Goal: Information Seeking & Learning: Find specific fact

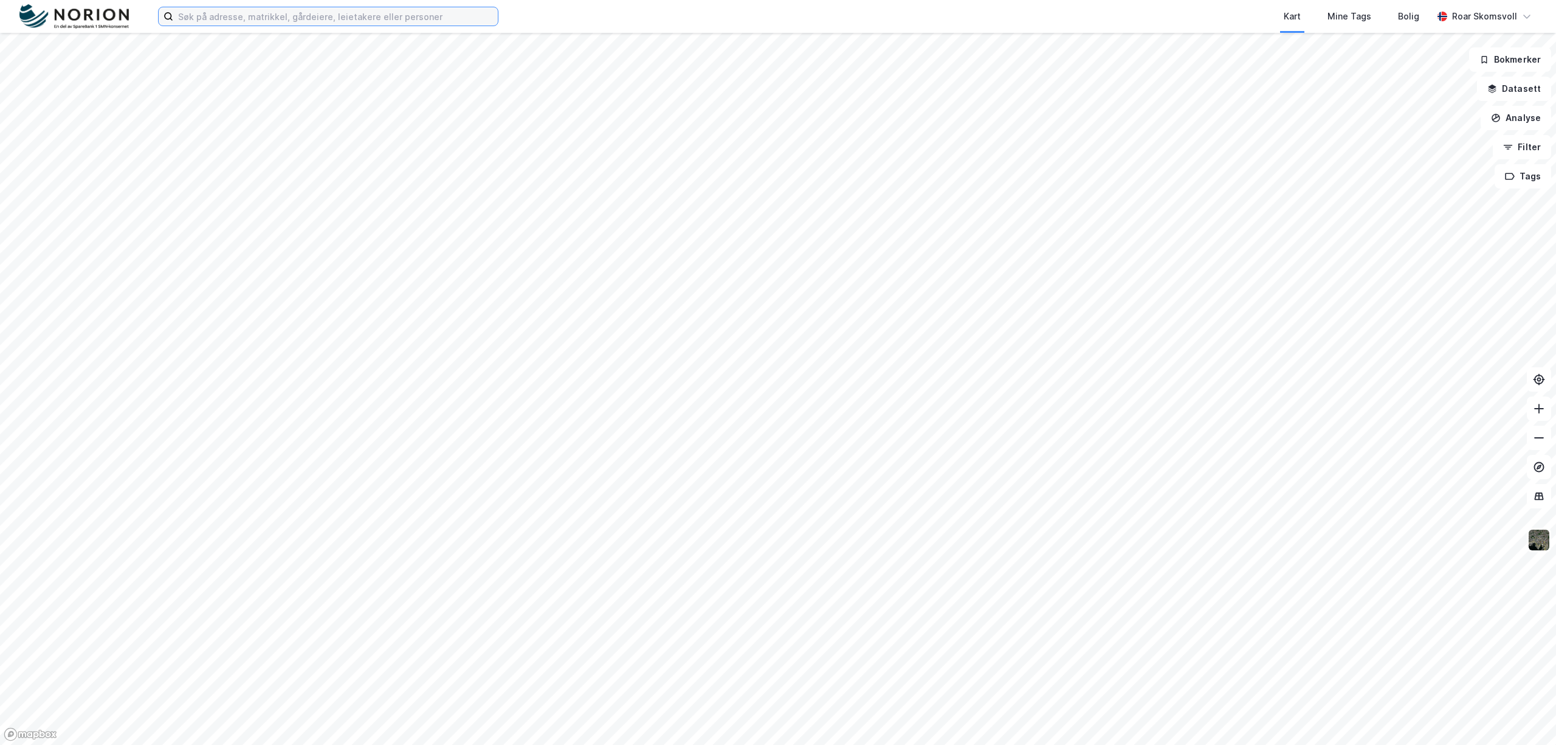
click at [275, 10] on input at bounding box center [335, 16] width 325 height 18
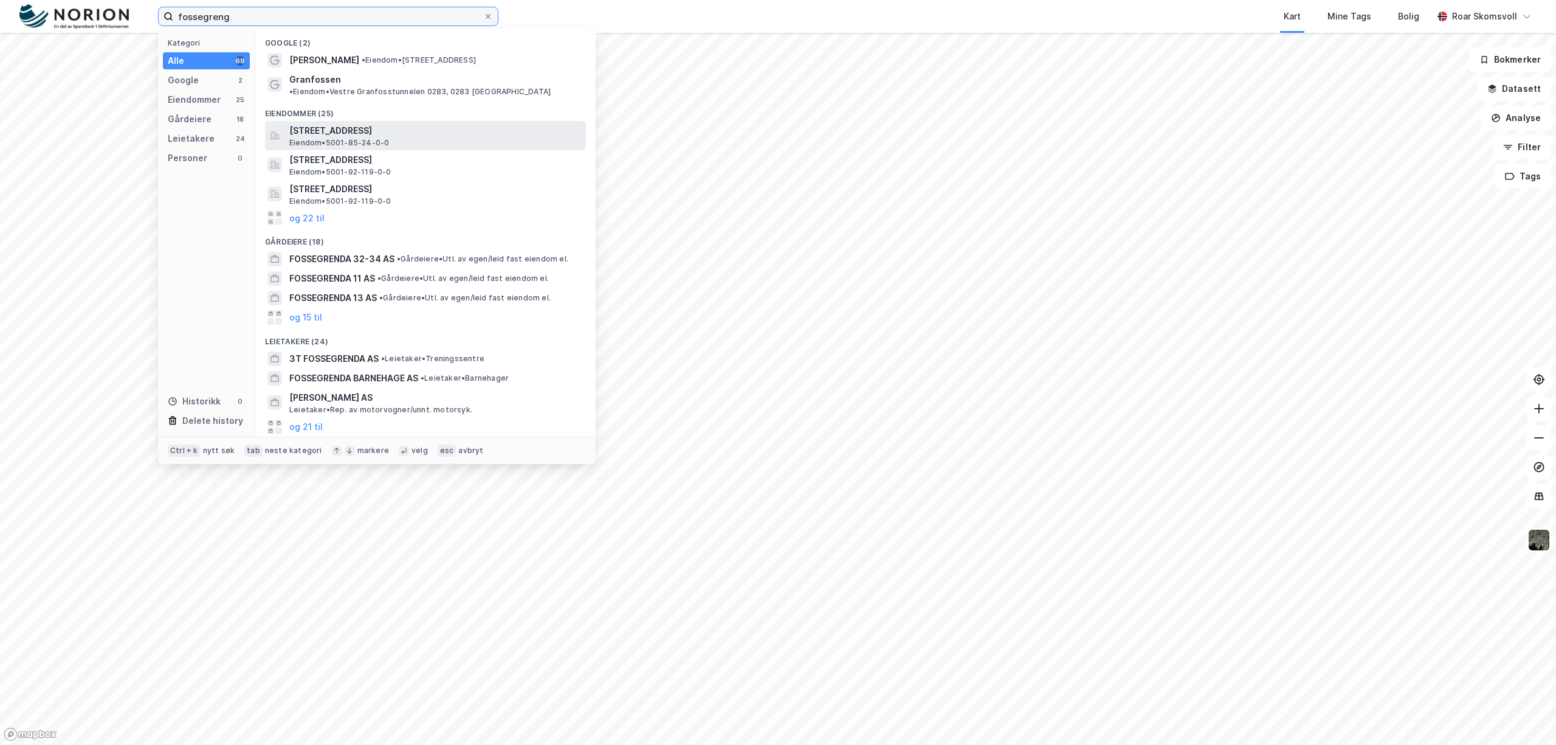
type input "fossegreng"
click at [368, 123] on span "[STREET_ADDRESS]" at bounding box center [435, 130] width 292 height 15
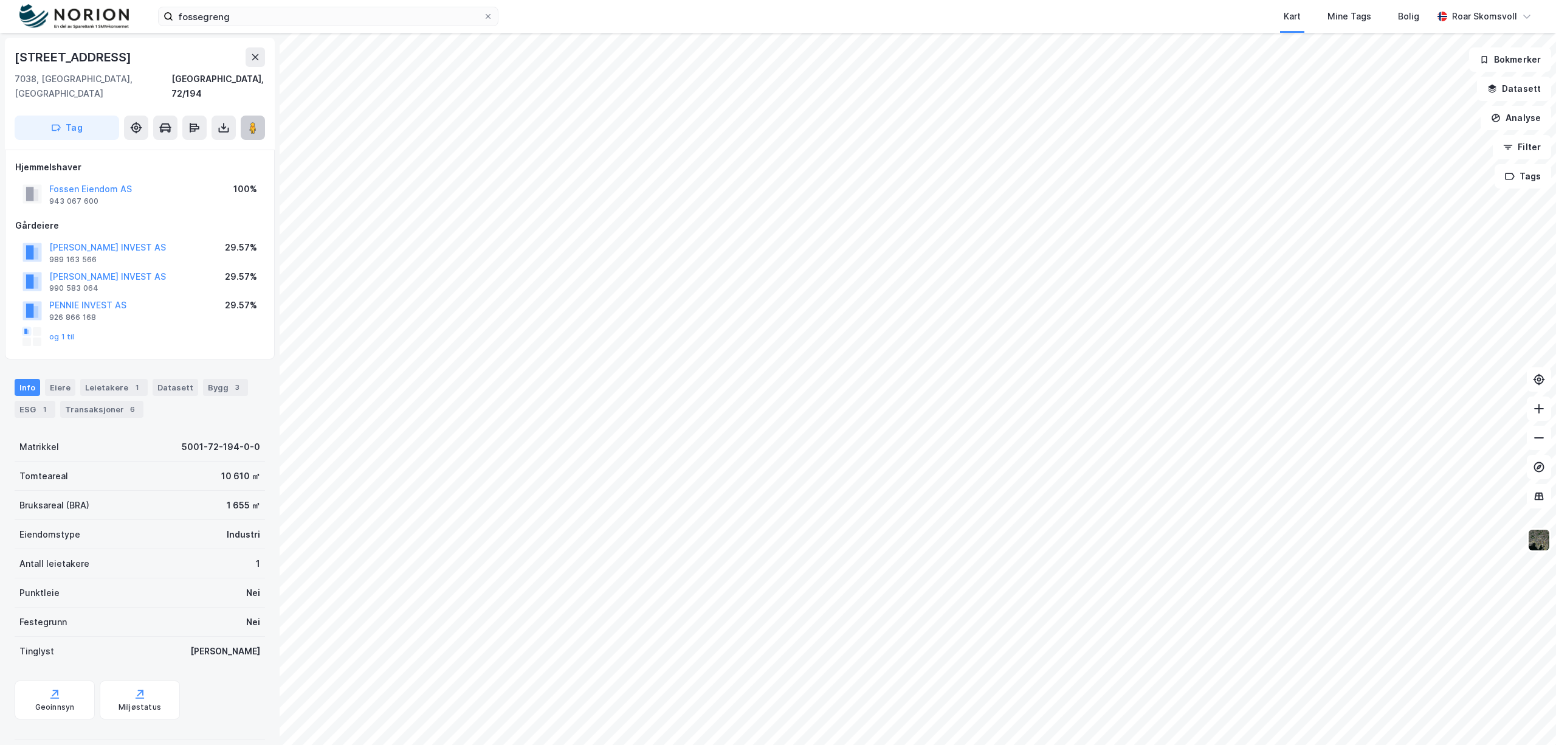
click at [251, 122] on image at bounding box center [252, 128] width 7 height 12
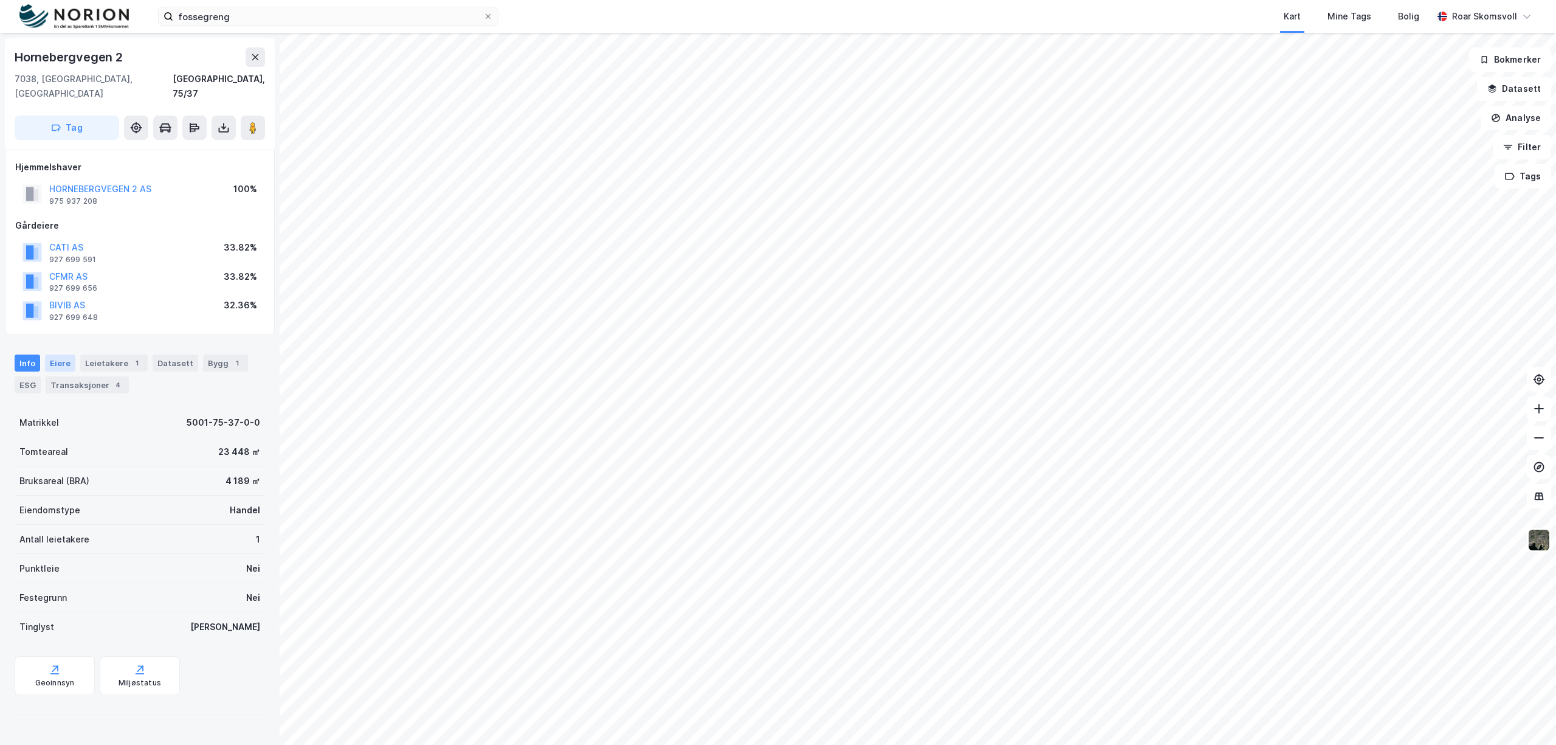
click at [55, 354] on div "Eiere" at bounding box center [60, 362] width 30 height 17
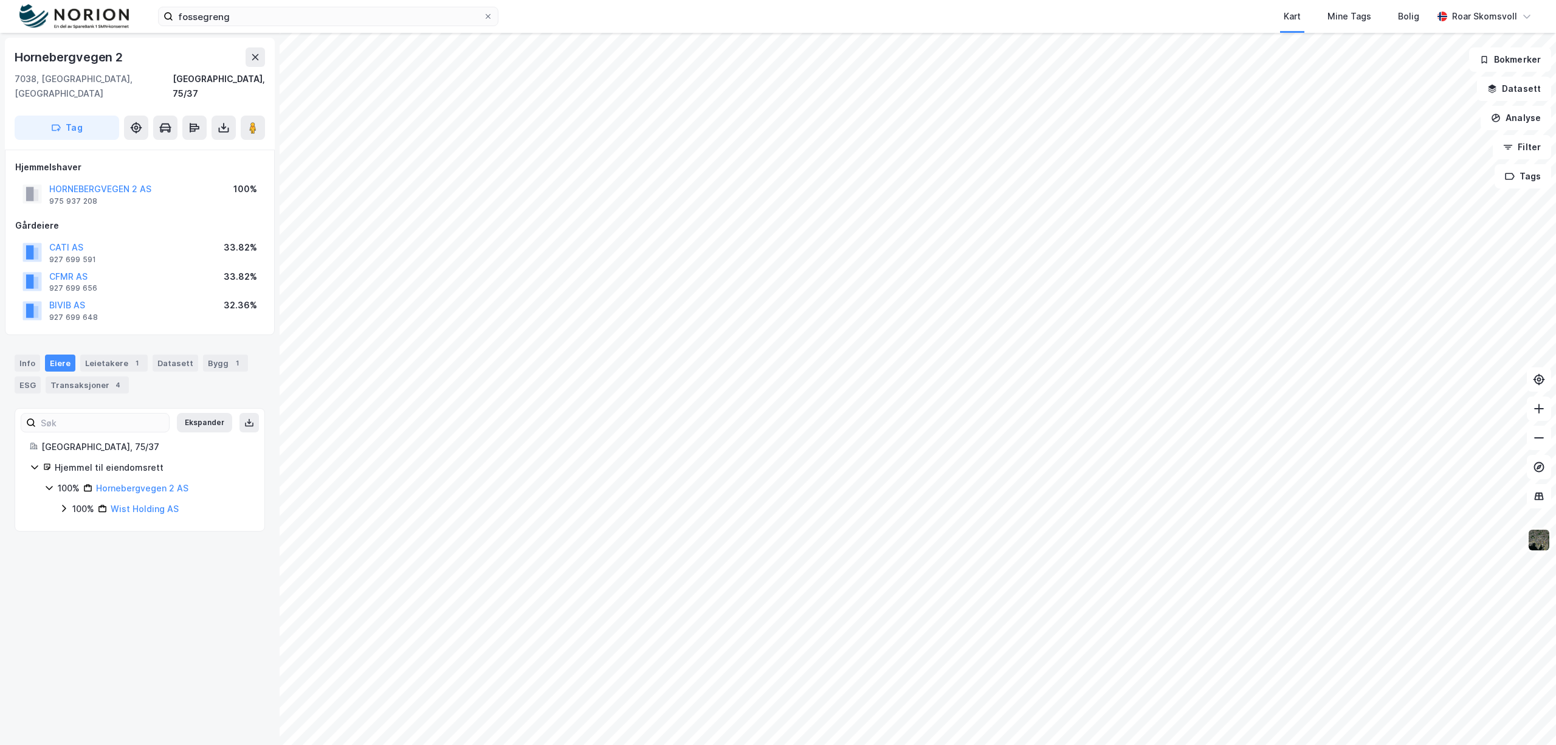
click at [66, 503] on icon at bounding box center [64, 508] width 10 height 10
click at [74, 524] on icon at bounding box center [79, 529] width 10 height 10
click at [77, 565] on icon at bounding box center [79, 570] width 10 height 10
click at [81, 607] on icon at bounding box center [79, 612] width 10 height 10
click at [173, 627] on link "[PERSON_NAME]" at bounding box center [182, 632] width 69 height 10
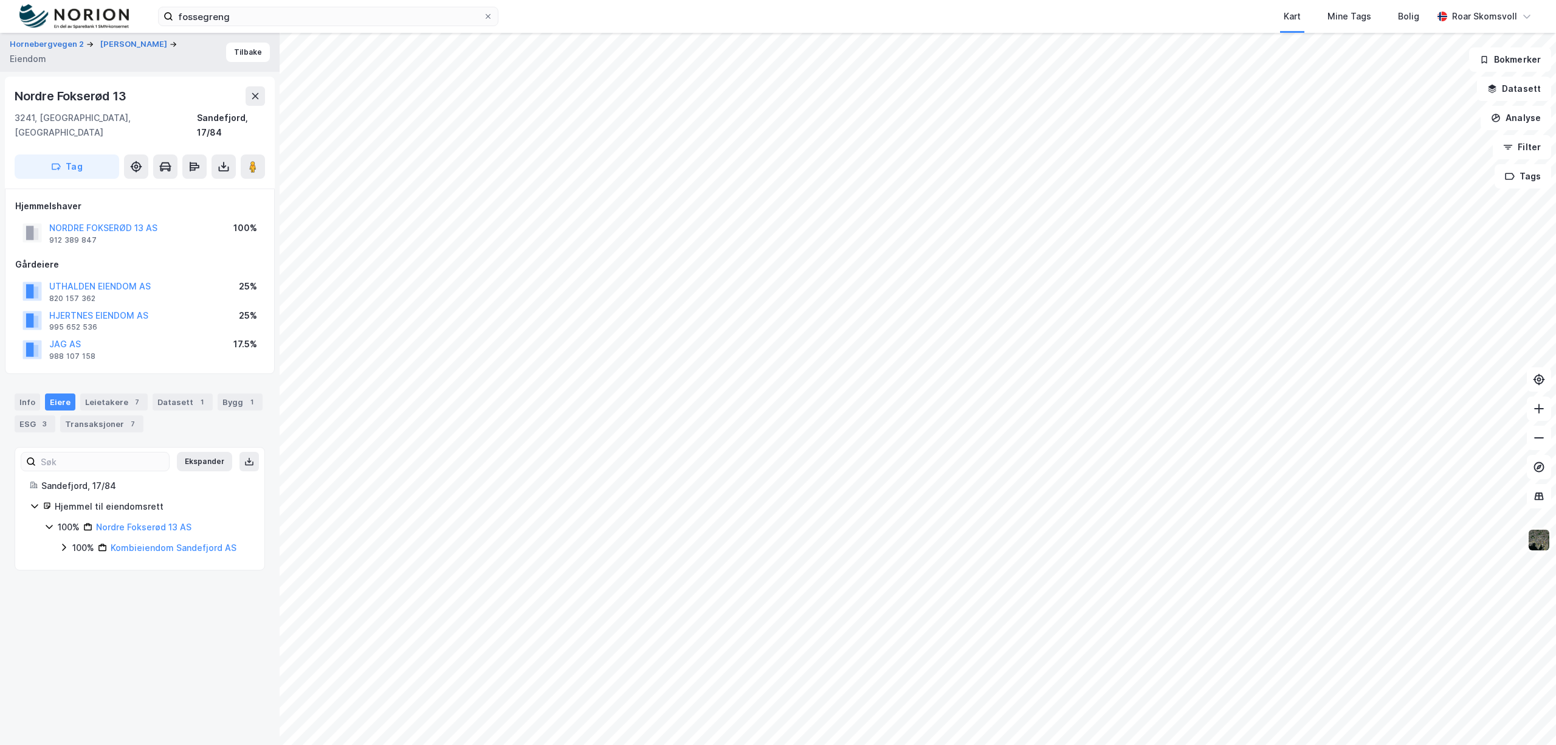
click at [63, 543] on icon at bounding box center [64, 546] width 4 height 7
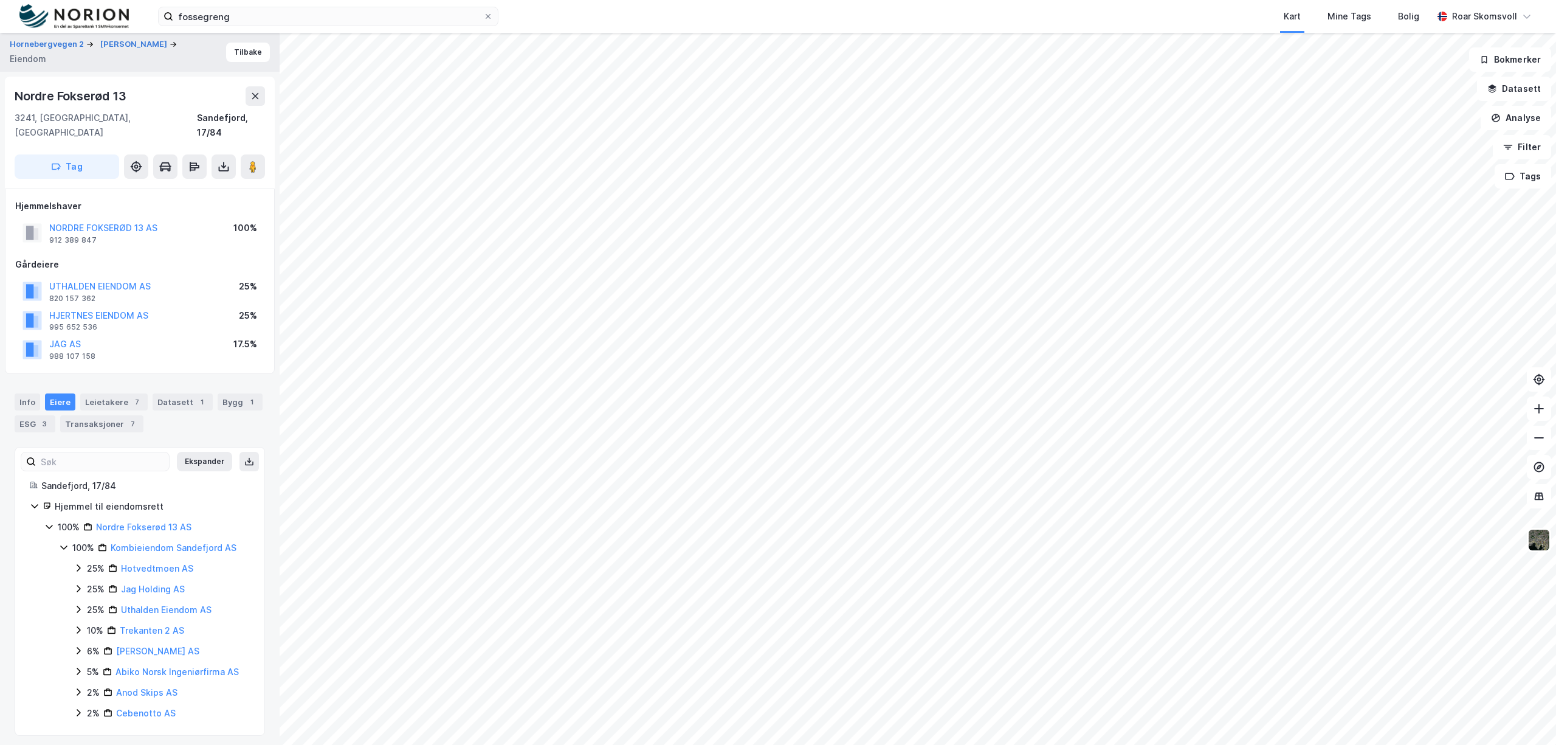
click at [74, 625] on icon at bounding box center [79, 630] width 10 height 10
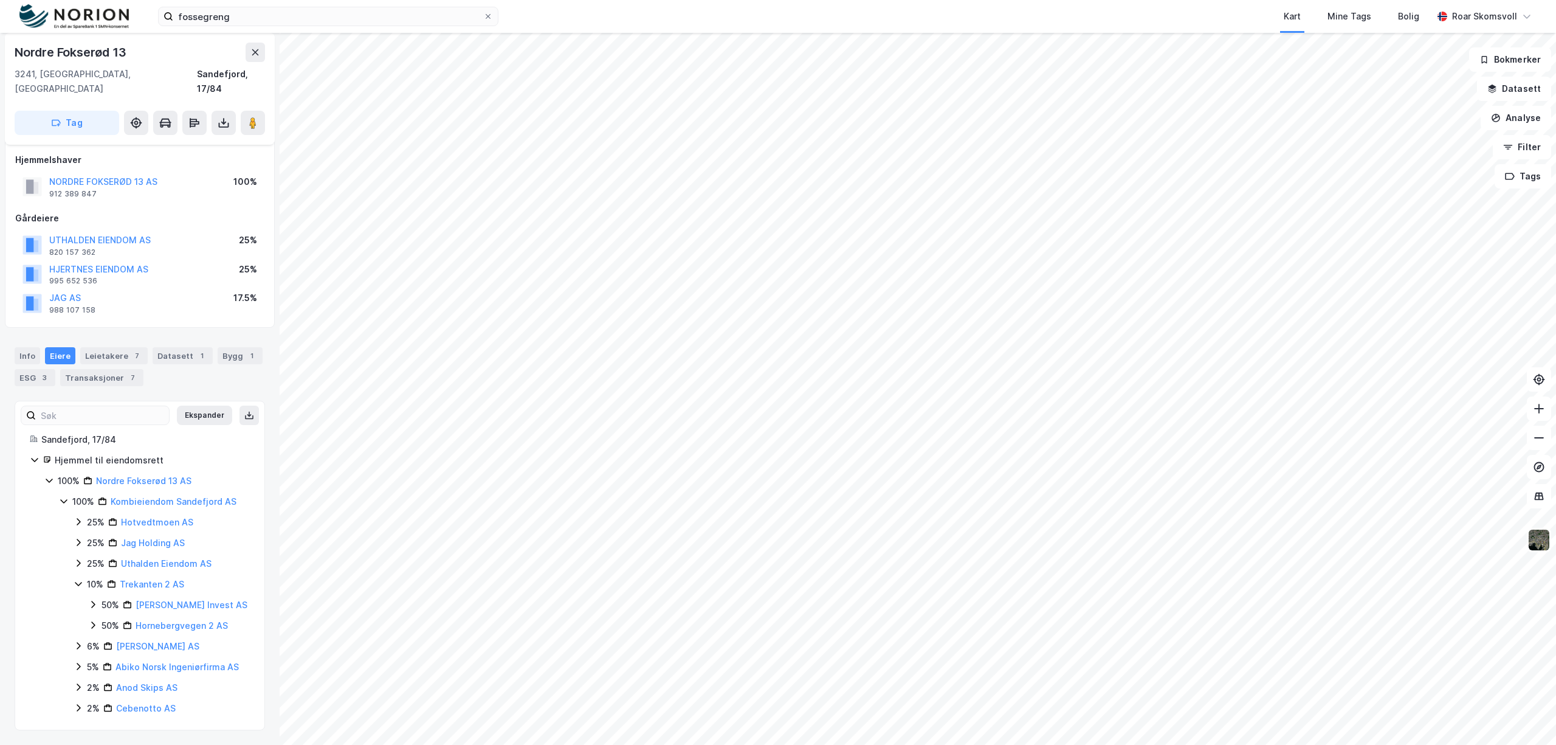
click at [94, 624] on icon at bounding box center [93, 625] width 10 height 10
click at [94, 625] on icon at bounding box center [93, 624] width 10 height 10
click at [79, 579] on icon at bounding box center [79, 584] width 10 height 10
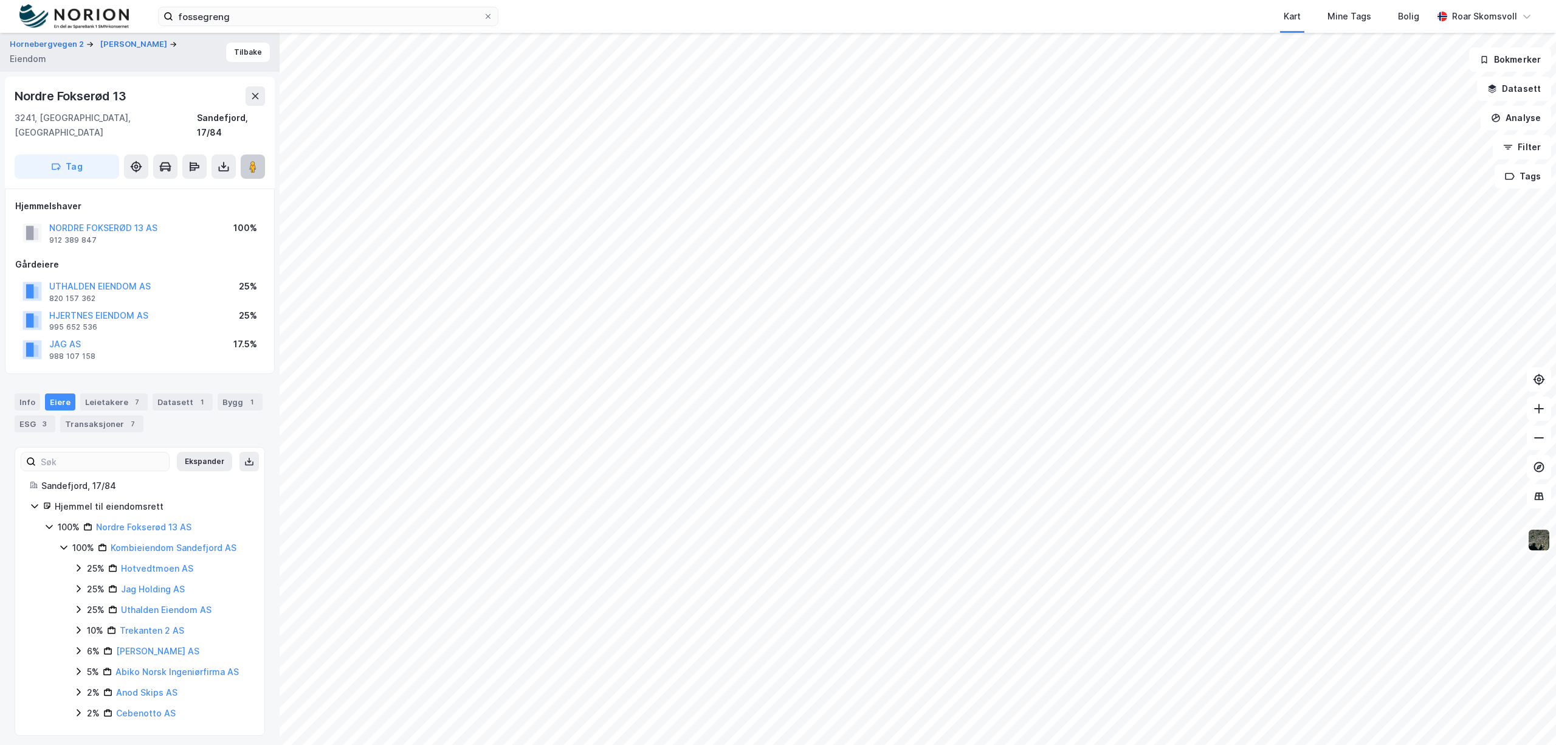
click at [254, 160] on image at bounding box center [252, 166] width 7 height 12
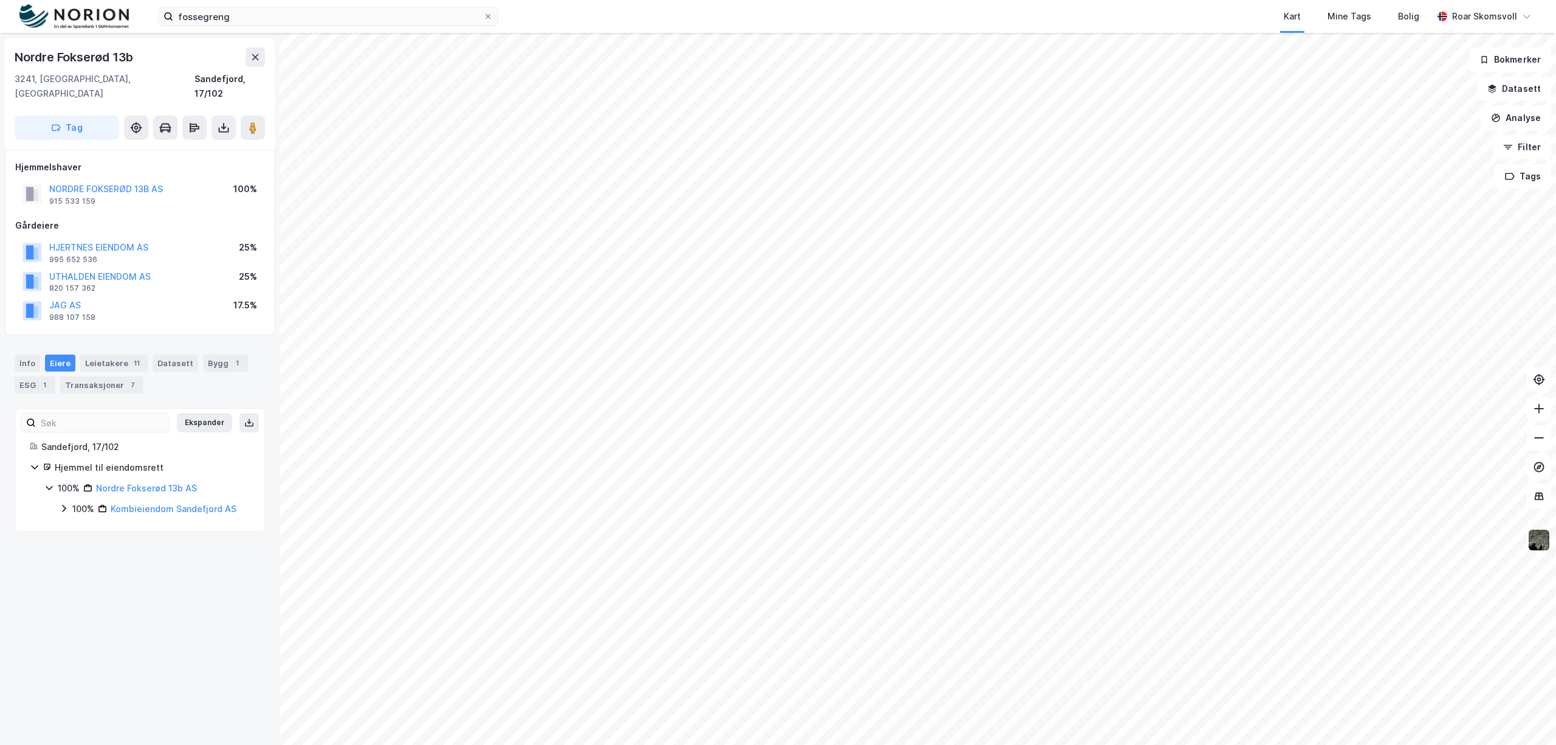
click at [66, 503] on icon at bounding box center [64, 508] width 10 height 10
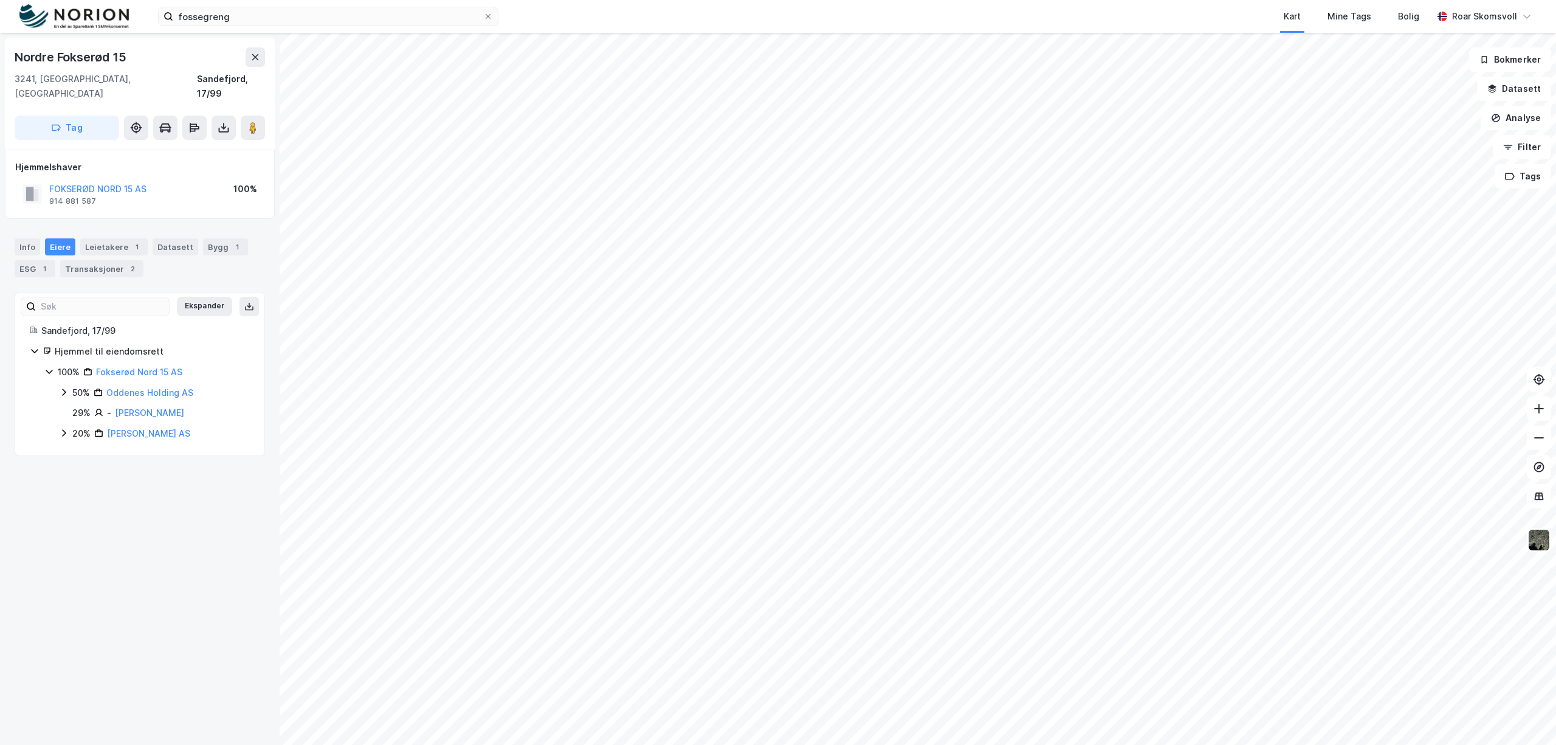
click at [60, 428] on icon at bounding box center [64, 433] width 10 height 10
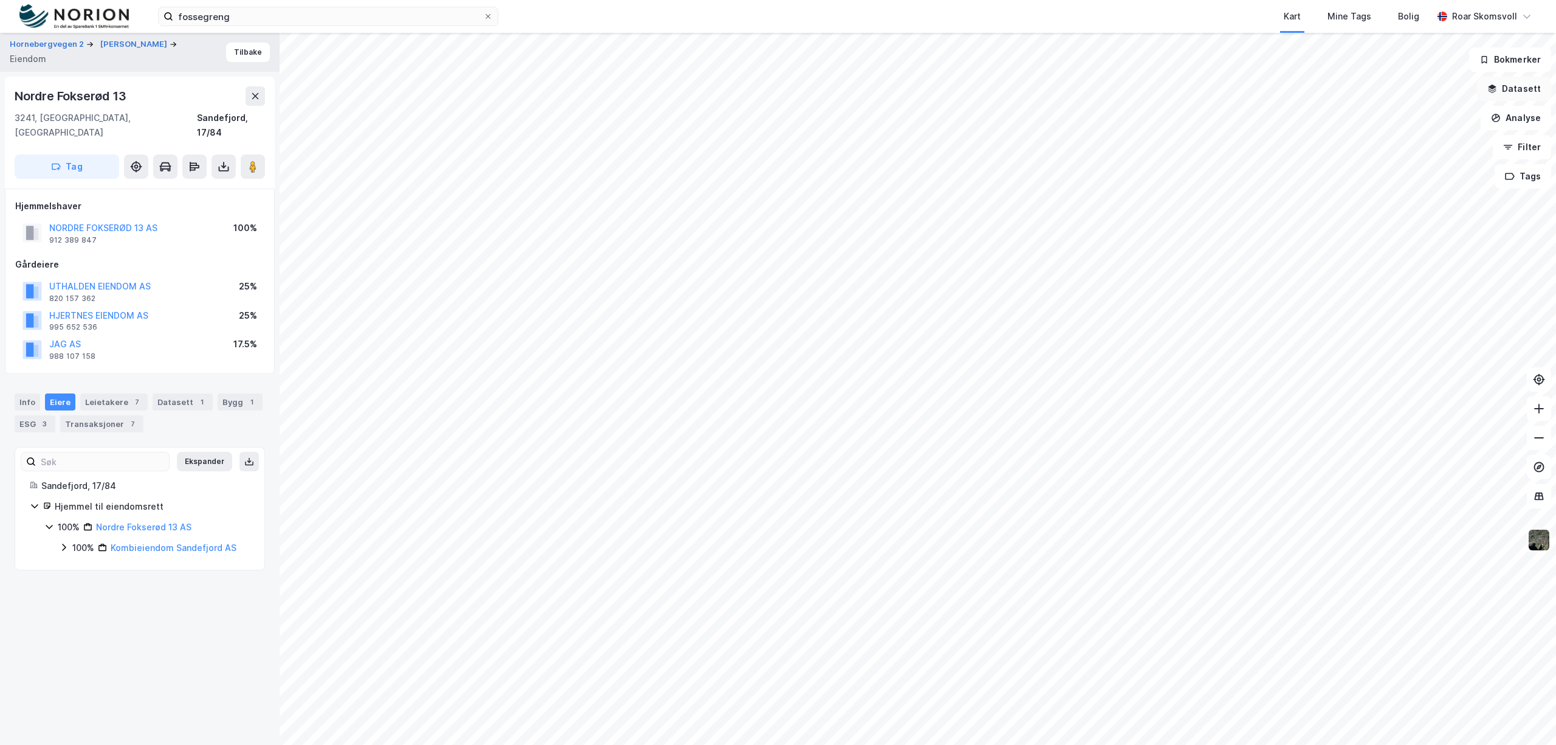
click at [1520, 86] on button "Datasett" at bounding box center [1514, 89] width 74 height 24
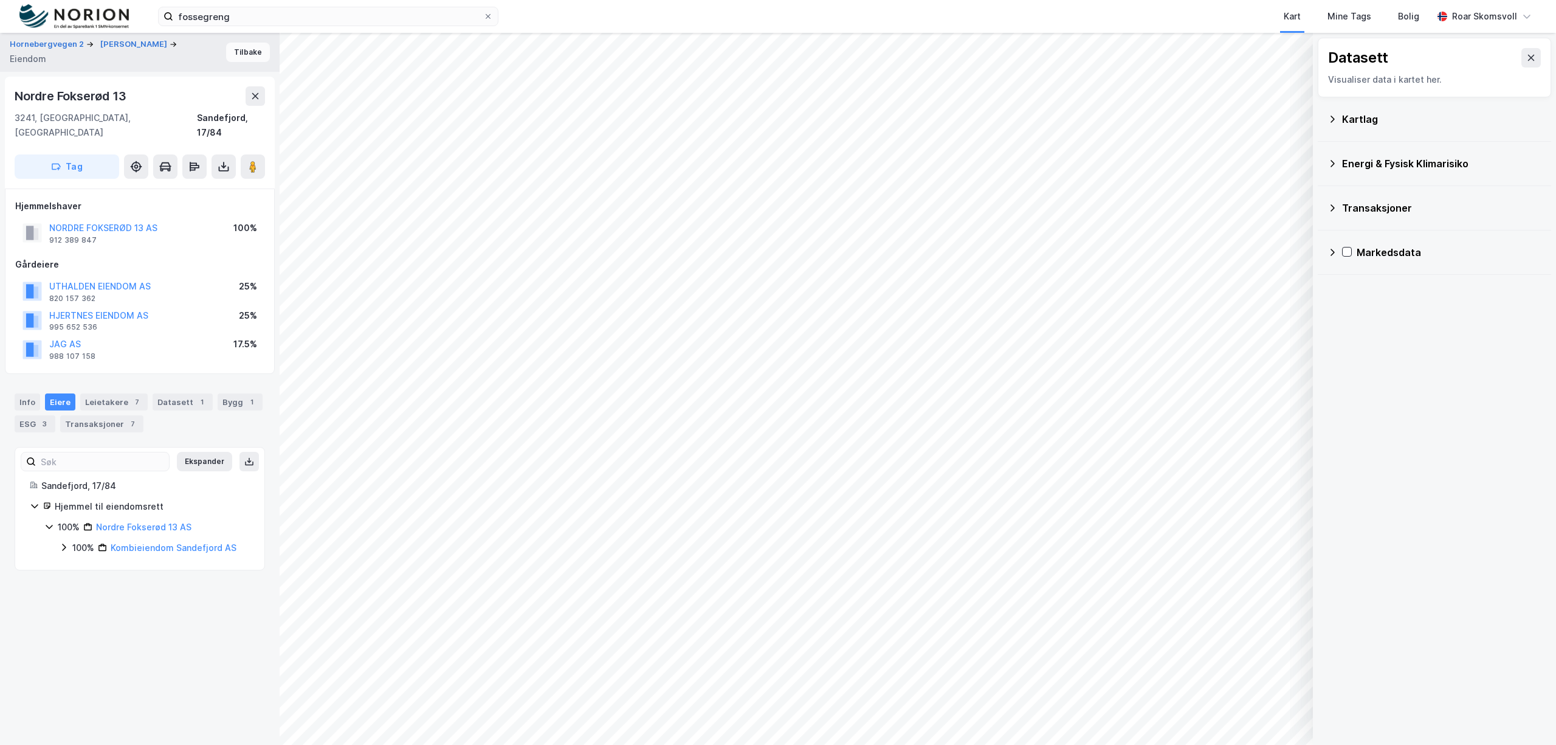
click at [253, 44] on button "Tilbake" at bounding box center [248, 52] width 44 height 19
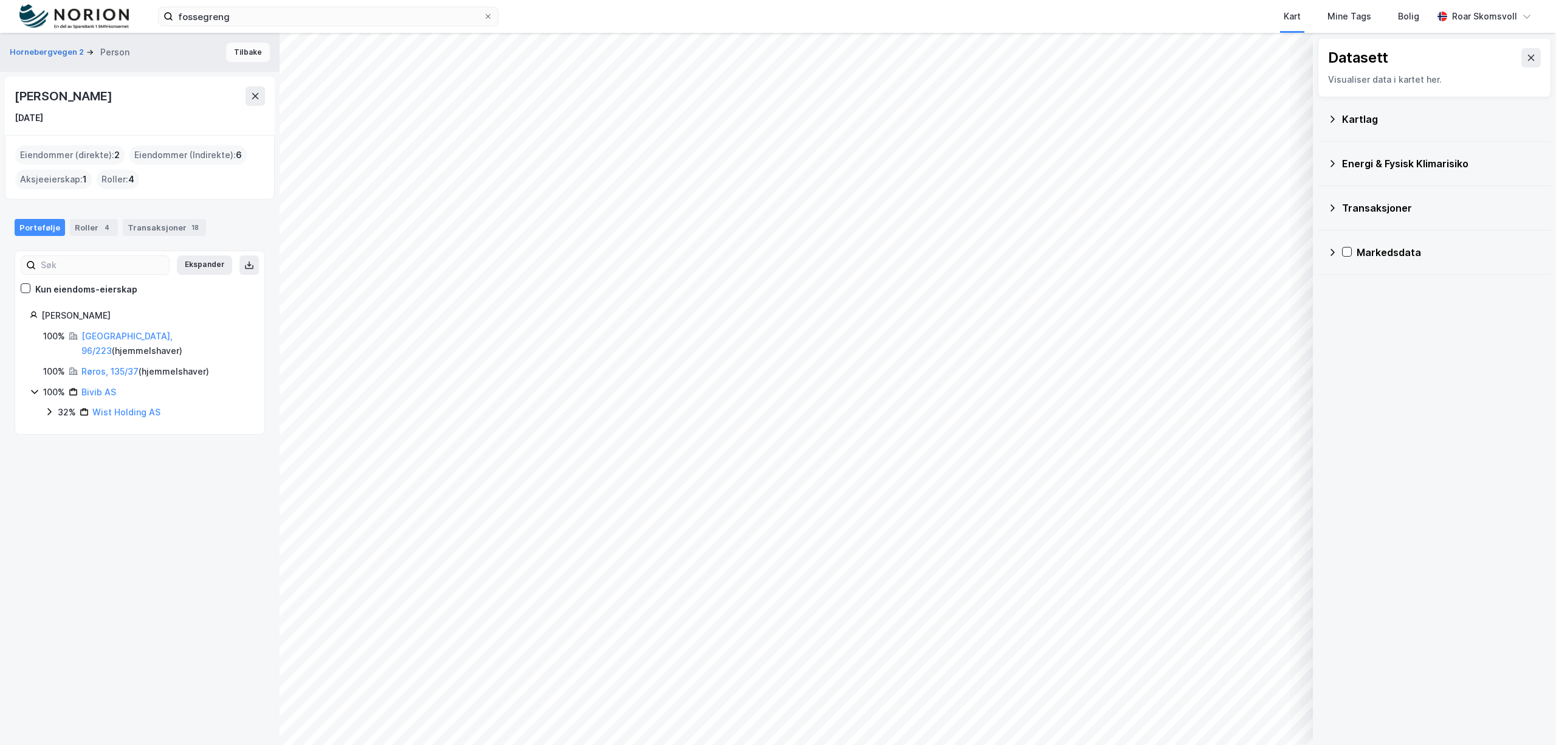
click at [241, 56] on button "Tilbake" at bounding box center [248, 52] width 44 height 19
